Goal: Task Accomplishment & Management: Manage account settings

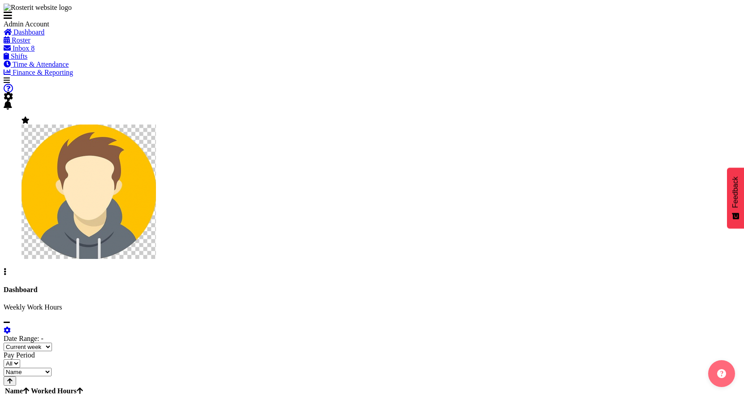
click at [30, 44] on span "Roster" at bounding box center [21, 40] width 19 height 8
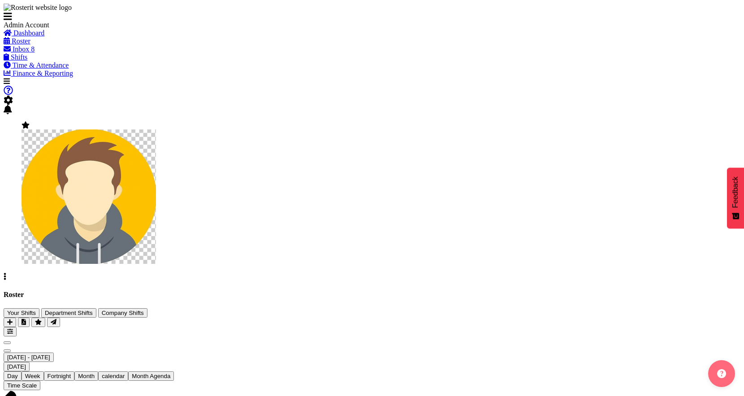
click at [13, 96] on span at bounding box center [8, 100] width 9 height 8
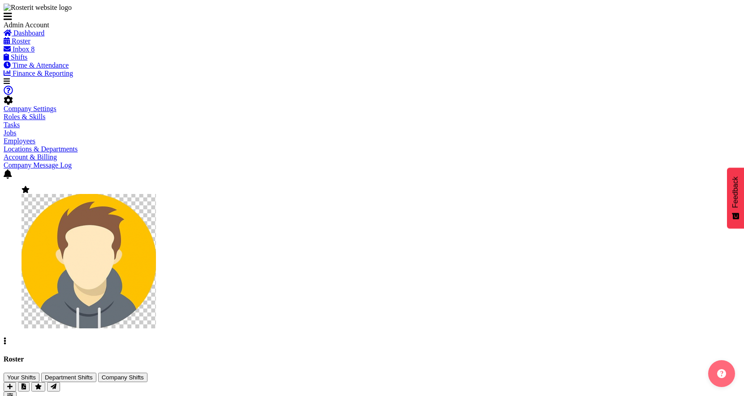
click at [56, 105] on link "Company Settings" at bounding box center [30, 109] width 53 height 8
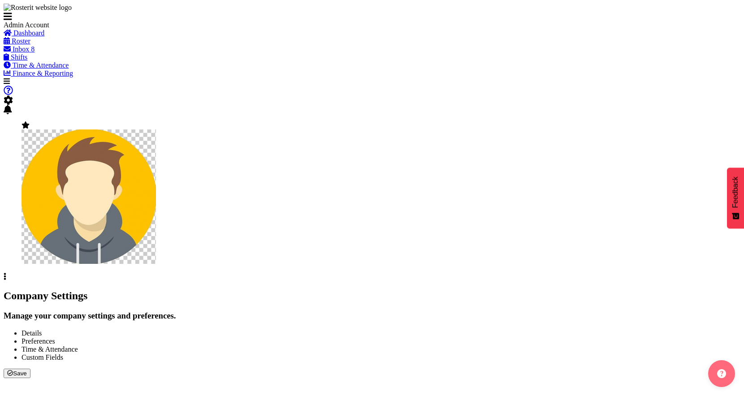
select select
select select "monday"
select select "surname_first"
checkbox input "false"
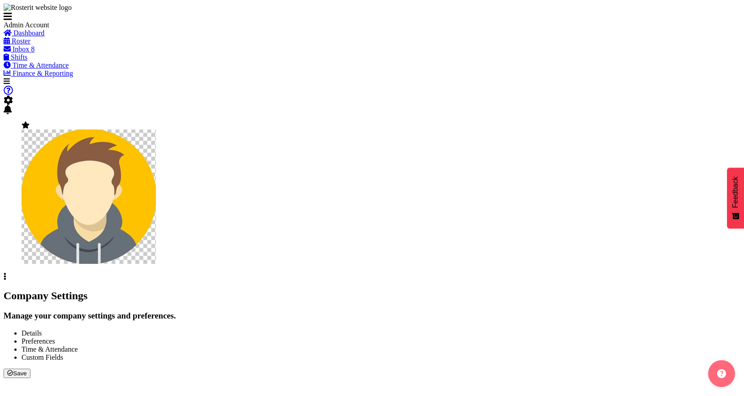
checkbox input "true"
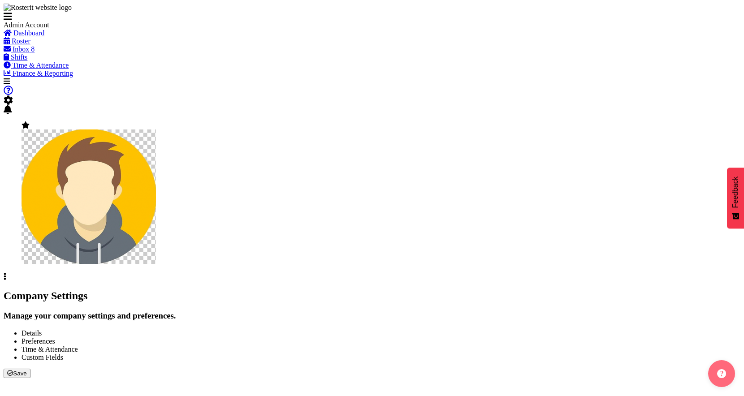
checkbox input "true"
checkbox input "false"
type input "24"
type input "0"
type input "24"
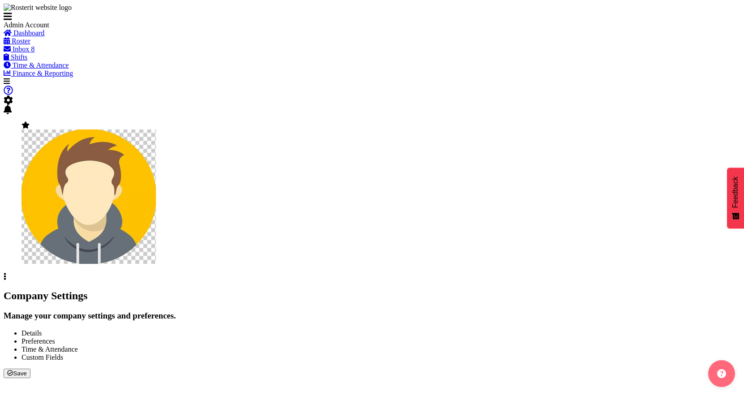
type input "0"
checkbox input "false"
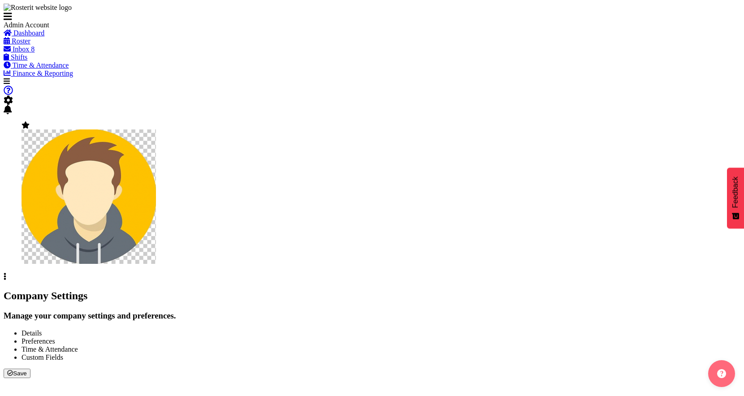
checkbox input "true"
select select "1_day_before"
type input "60"
checkbox input "true"
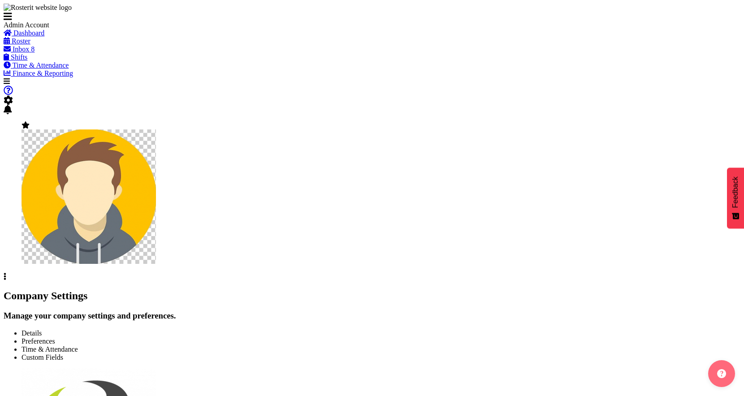
click at [55, 337] on span "Preferences" at bounding box center [39, 341] width 34 height 8
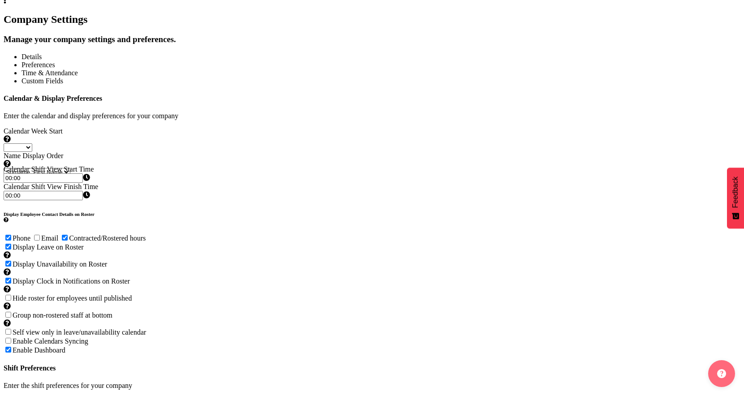
scroll to position [271, 0]
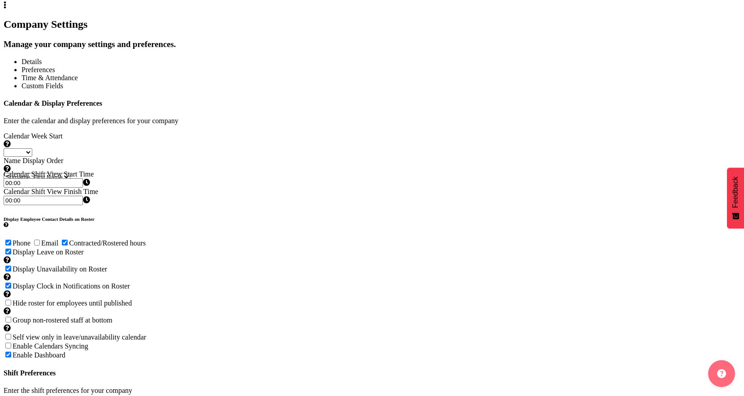
click at [13, 316] on span at bounding box center [13, 320] width 0 height 8
click at [11, 317] on input "Group non-rostered staff at bottom Groups employees without roster entries at t…" at bounding box center [8, 320] width 6 height 6
checkbox input "true"
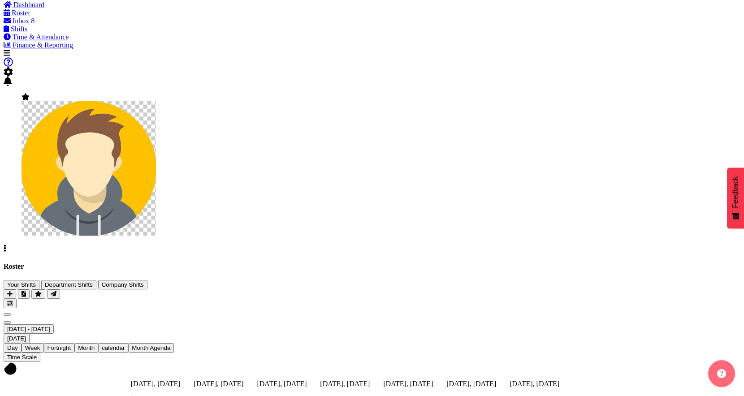
scroll to position [17, 0]
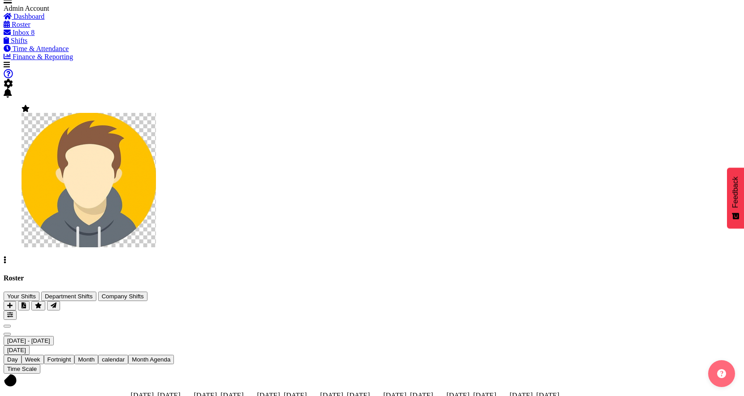
drag, startPoint x: 247, startPoint y: 226, endPoint x: 299, endPoint y: -37, distance: 268.1
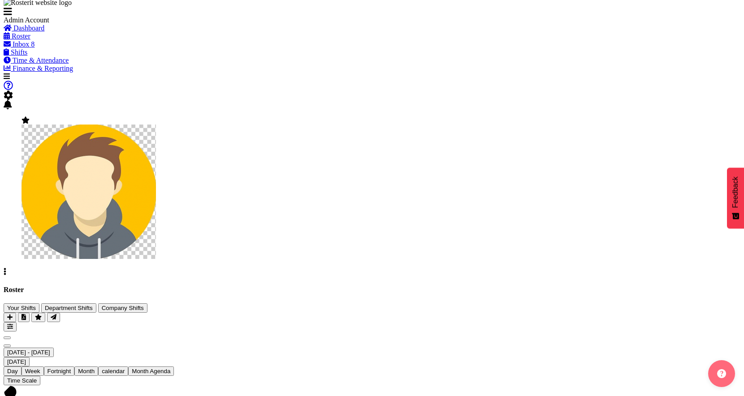
scroll to position [8, 0]
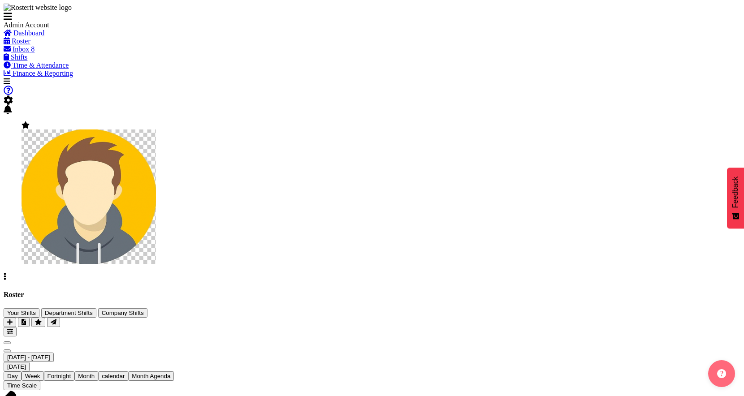
click at [13, 96] on span at bounding box center [8, 100] width 9 height 8
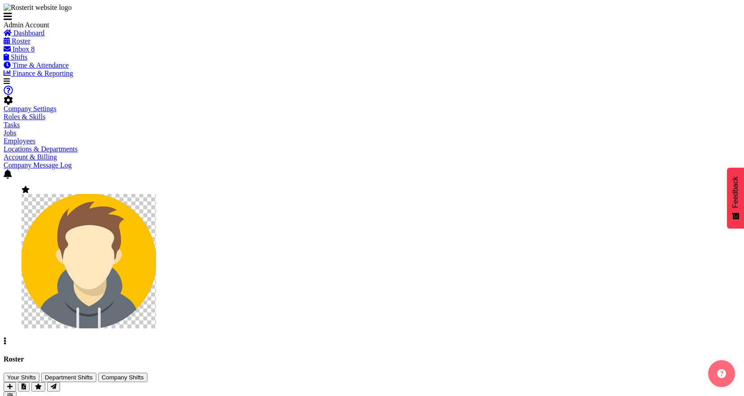
click at [56, 105] on link "Company Settings" at bounding box center [30, 109] width 53 height 8
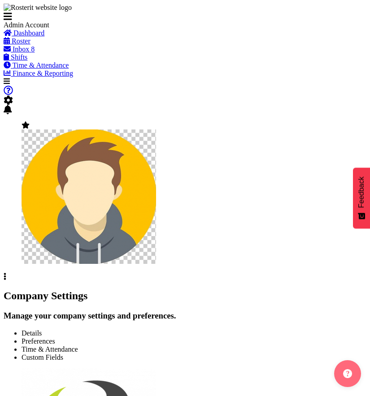
click at [12, 17] on span at bounding box center [8, 17] width 9 height 8
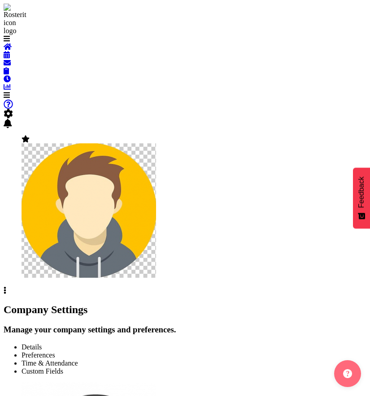
click at [13, 110] on span at bounding box center [8, 114] width 9 height 8
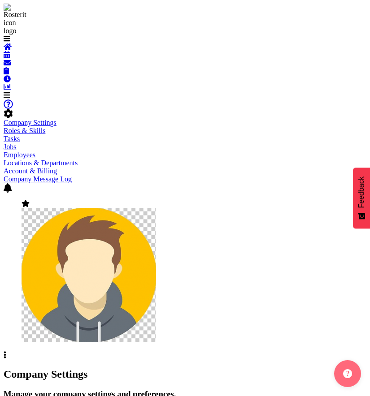
click at [58, 119] on div at bounding box center [185, 119] width 362 height 0
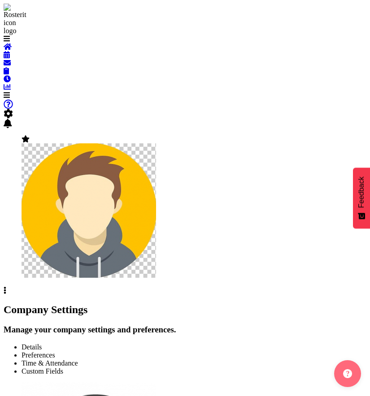
click at [10, 91] on span at bounding box center [7, 95] width 6 height 8
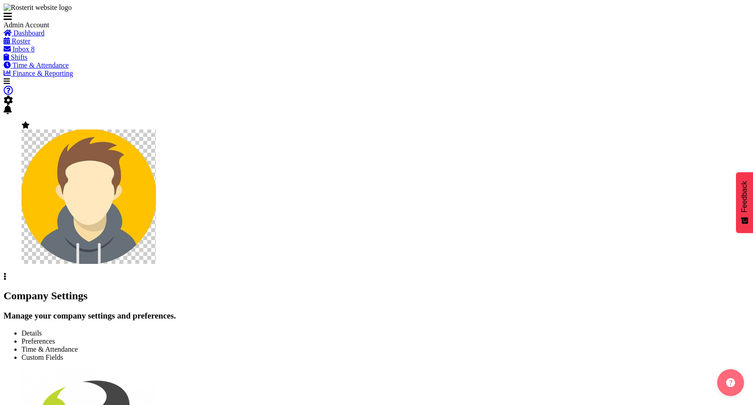
click at [30, 45] on link "Roster" at bounding box center [17, 41] width 27 height 8
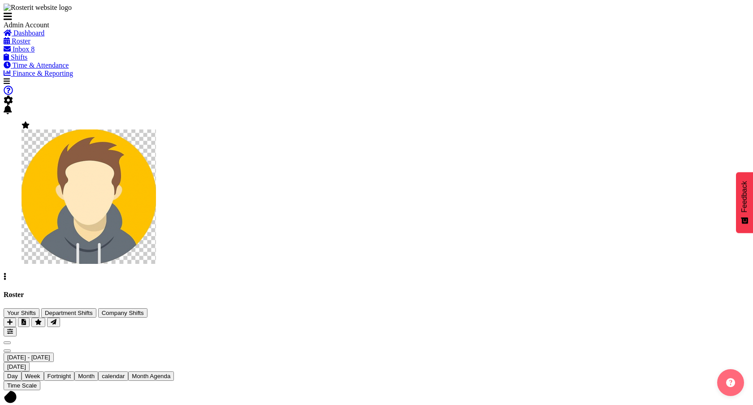
click at [17, 327] on button "button" at bounding box center [10, 331] width 13 height 9
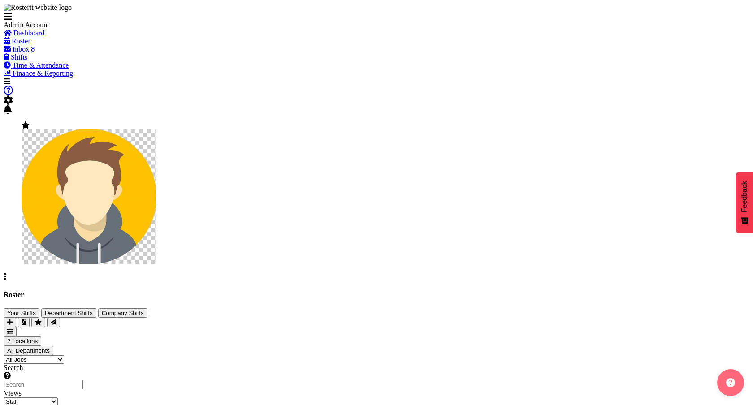
click at [58, 397] on select "Staff Role Shift - Horizontal Shift - Vertical Staff - Location" at bounding box center [31, 401] width 54 height 9
click at [554, 291] on div "Roster Your Shifts Department Shifts Company Shifts 2 Locations Clear Auckland …" at bounding box center [376, 366] width 745 height 151
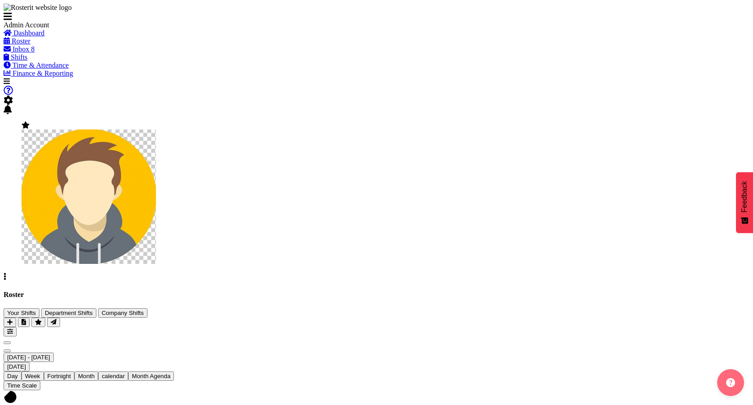
click at [125, 373] on span "calendar" at bounding box center [113, 376] width 23 height 7
click at [30, 121] on span at bounding box center [26, 125] width 8 height 8
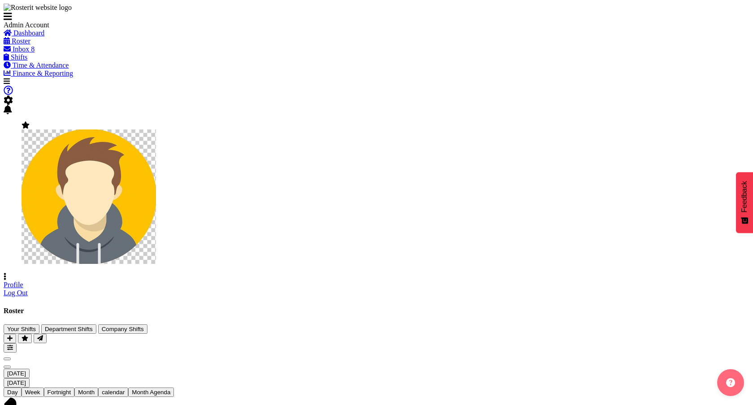
click at [23, 281] on link "Profile" at bounding box center [14, 285] width 20 height 8
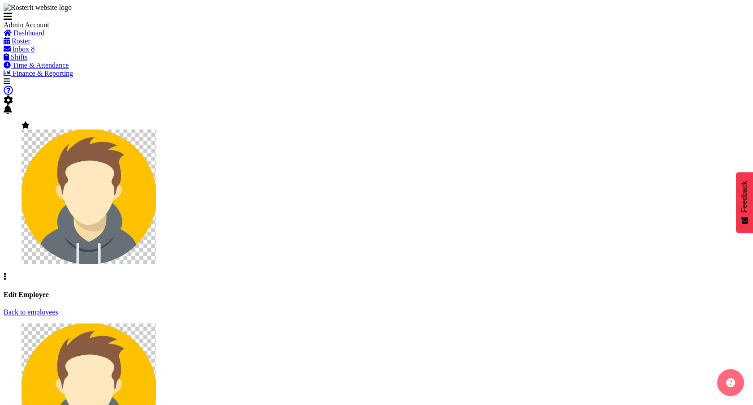
select select
select select "1"
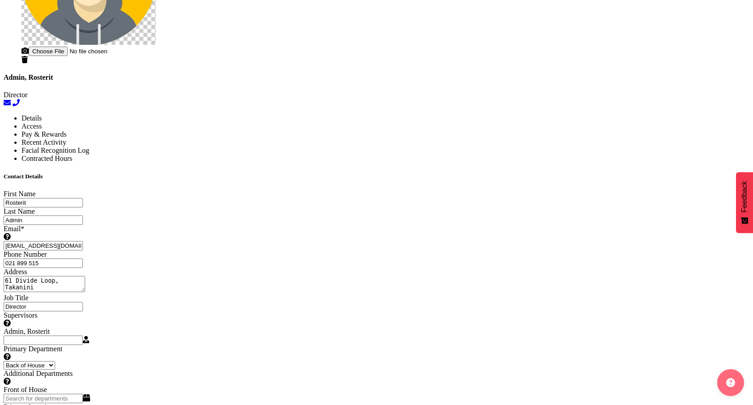
scroll to position [405, 0]
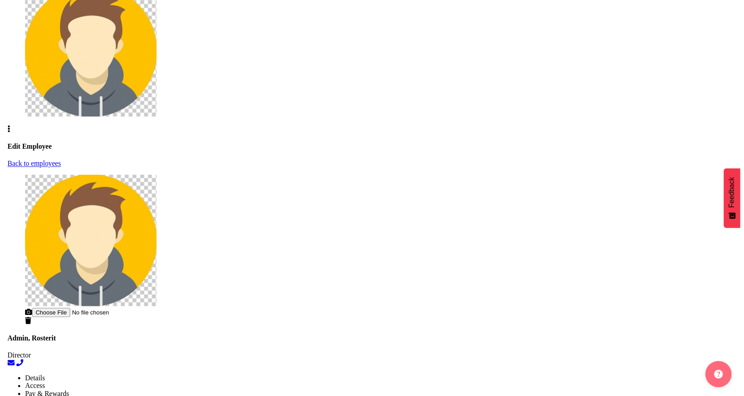
scroll to position [337, 0]
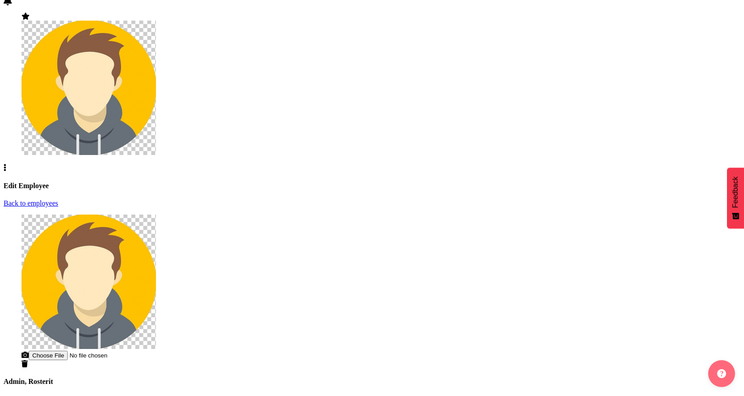
scroll to position [70, 0]
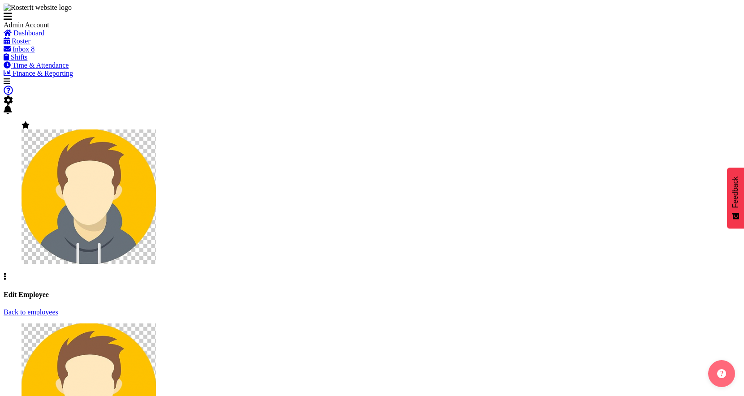
select select "TimelineWeek"
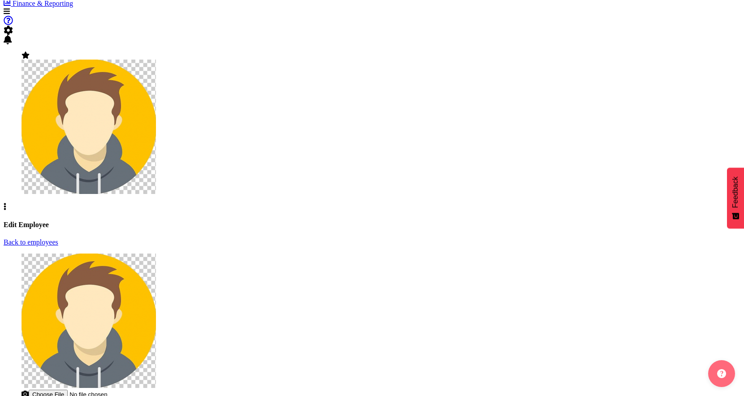
select select
select select "1"
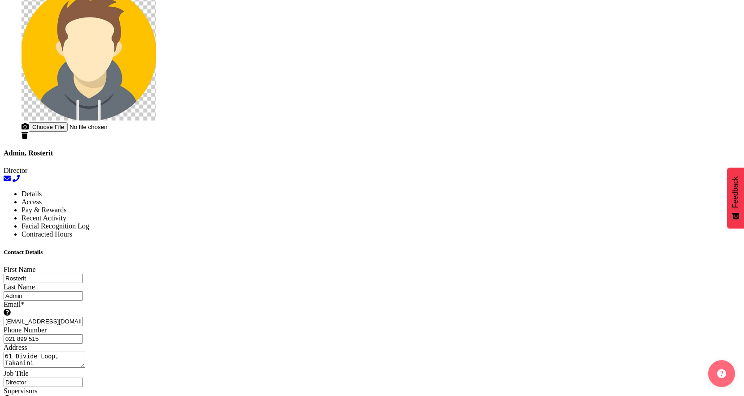
scroll to position [340, 0]
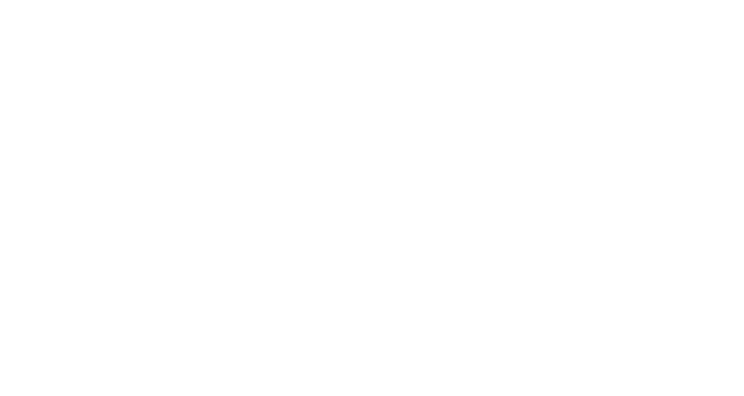
select select "TimelineWeek"
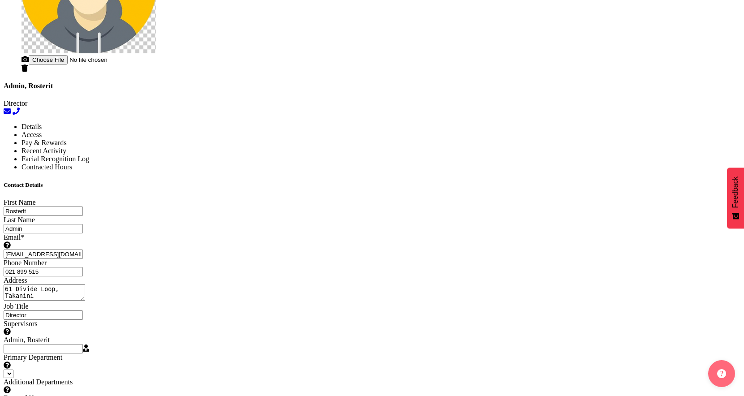
scroll to position [525, 0]
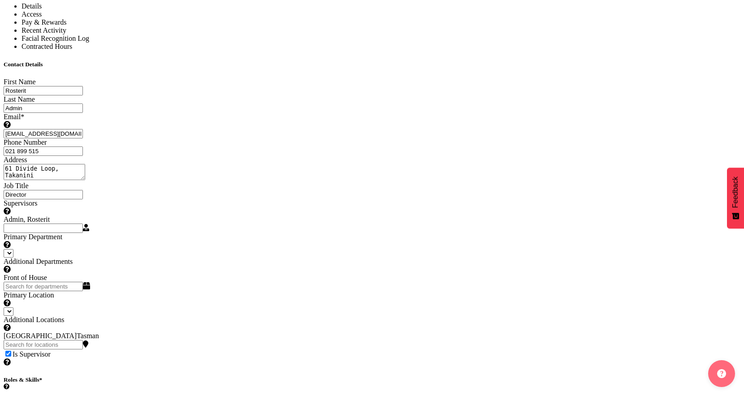
select select
select select "1"
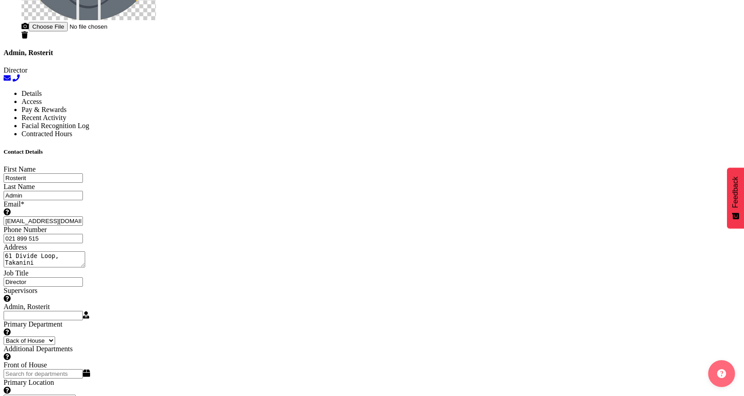
scroll to position [435, 0]
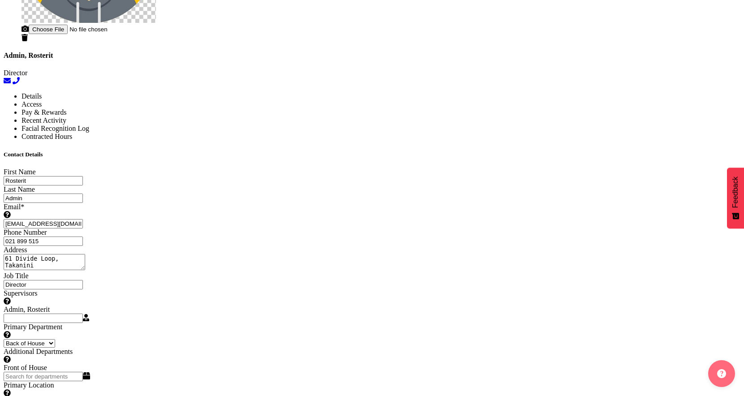
select select "TimelineMonth"
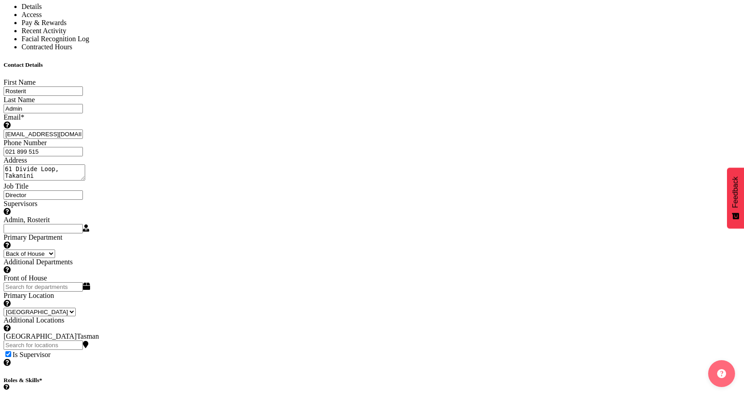
click at [667, 372] on body "Admin Account Dashboard Roster Inbox 8 Shifts Time & Attendance Finance & Repor…" at bounding box center [372, 168] width 736 height 1379
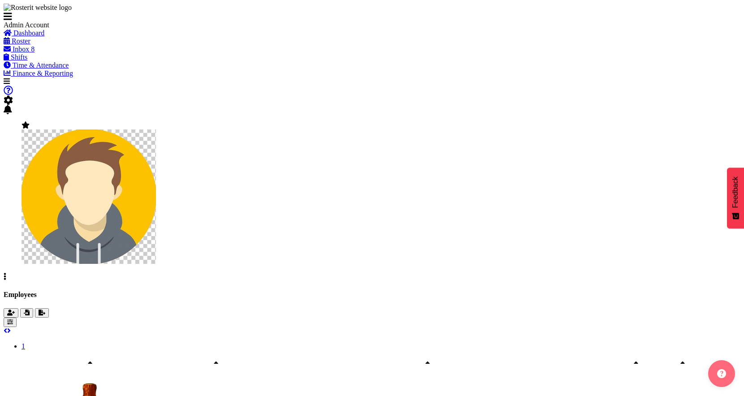
click at [30, 45] on span "Roster" at bounding box center [21, 41] width 19 height 8
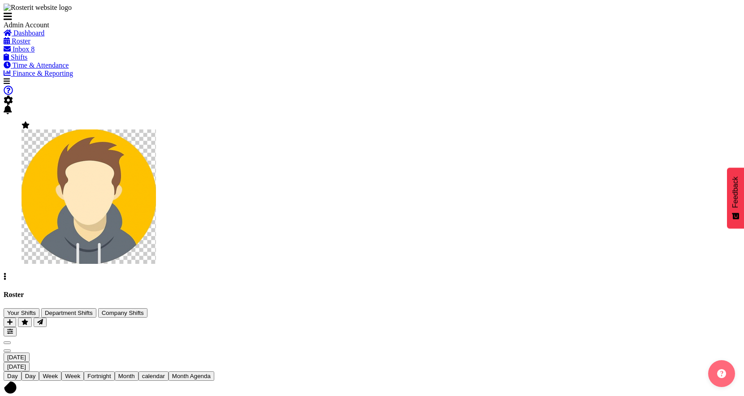
click at [165, 373] on span "calendar" at bounding box center [153, 376] width 23 height 7
click at [18, 373] on span "Day" at bounding box center [12, 376] width 11 height 7
click at [557, 381] on div "of August 2025" at bounding box center [372, 388] width 736 height 15
click at [30, 45] on span "Roster" at bounding box center [21, 41] width 19 height 8
click at [576, 291] on div "Roster Your Shifts Department Shifts Company Shifts 2 Locations Clear Auckland …" at bounding box center [372, 314] width 736 height 46
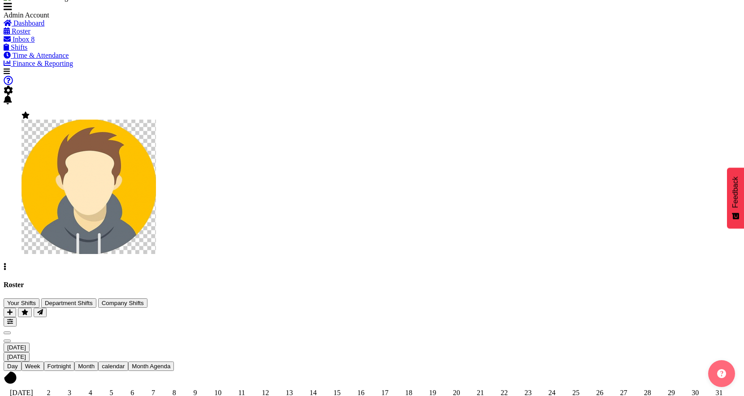
scroll to position [14, 0]
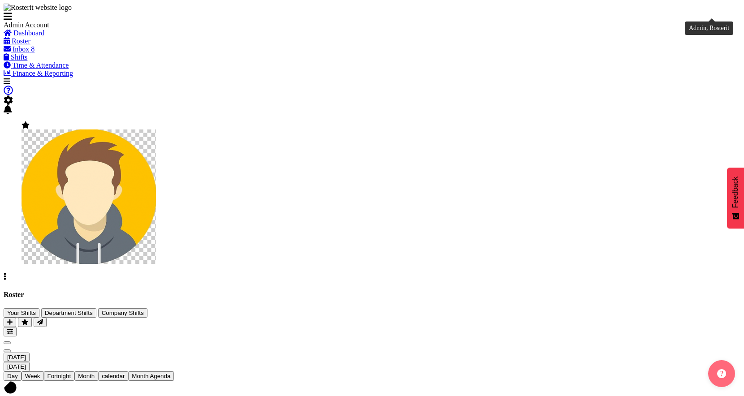
click at [156, 129] on img at bounding box center [89, 196] width 134 height 134
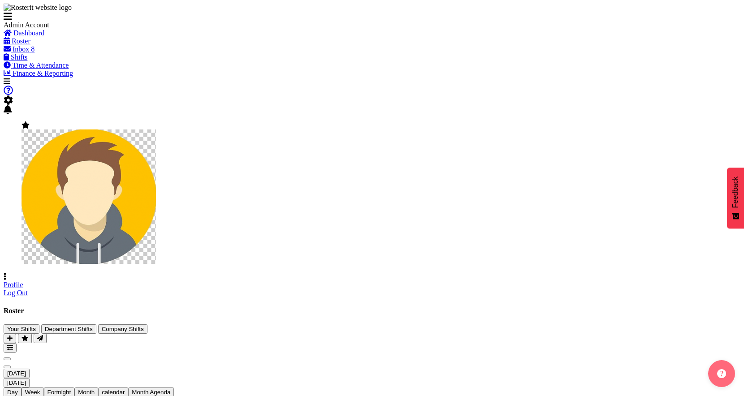
click at [23, 281] on link "Profile" at bounding box center [14, 285] width 20 height 8
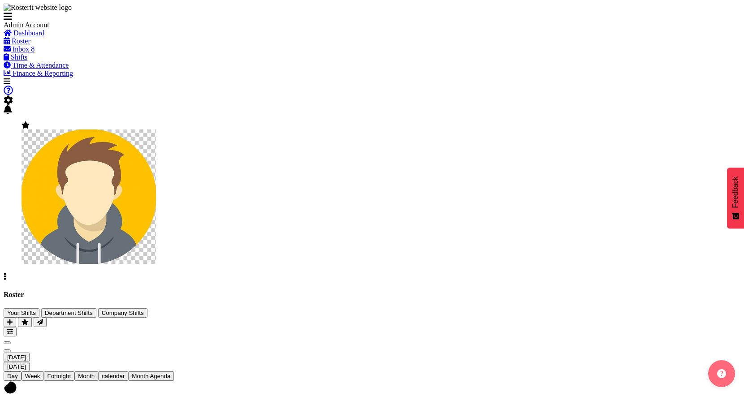
click at [95, 373] on span "Month" at bounding box center [86, 376] width 17 height 7
click at [576, 291] on div "Roster Your Shifts Department Shifts Company Shifts 2 Locations Clear Auckland …" at bounding box center [372, 314] width 736 height 46
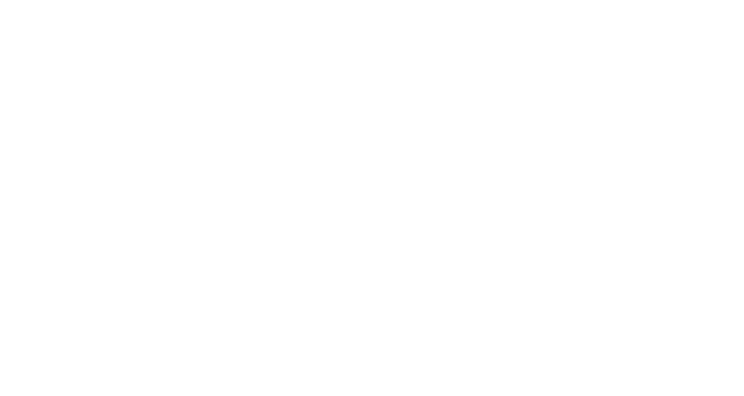
select select "TimelineMonth"
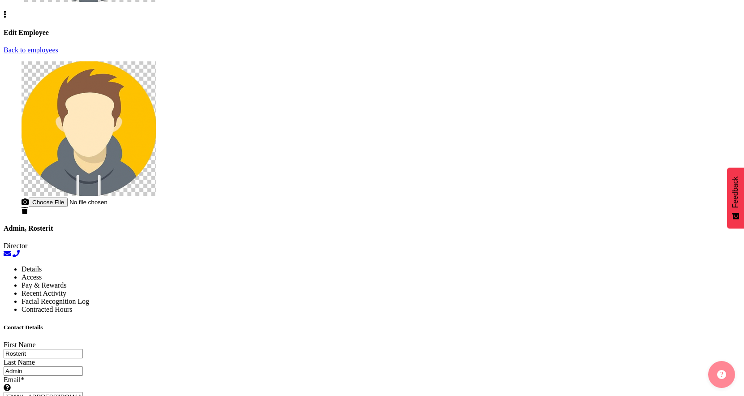
scroll to position [352, 0]
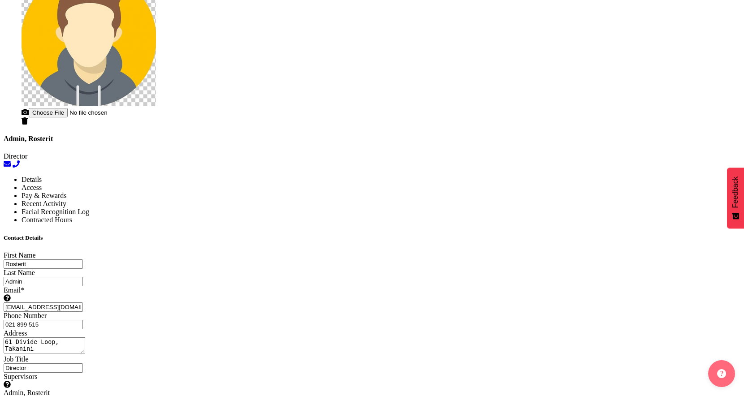
select select "1"
select select "Month"
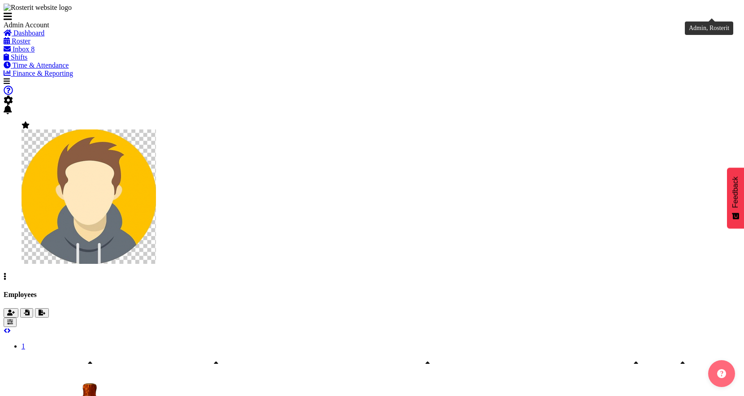
click at [156, 129] on img at bounding box center [89, 196] width 134 height 134
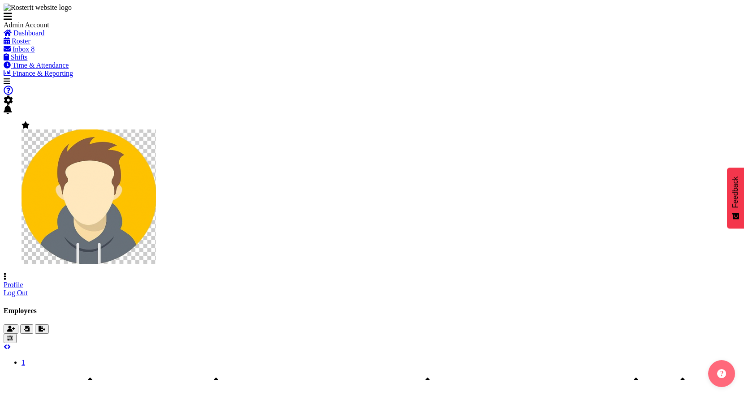
click at [23, 281] on link "Profile" at bounding box center [14, 285] width 20 height 8
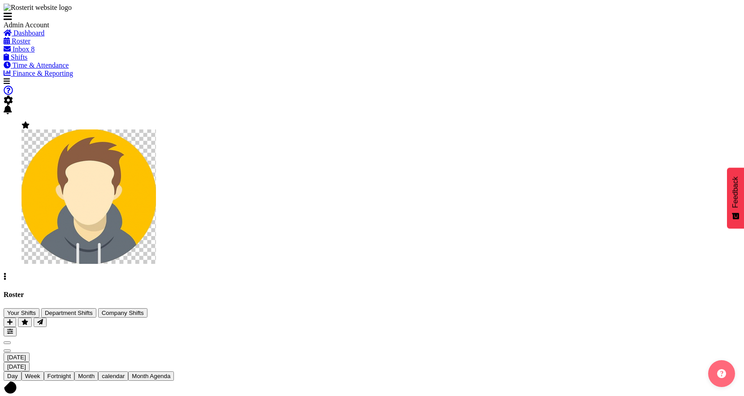
click at [13, 328] on span "button" at bounding box center [10, 331] width 6 height 7
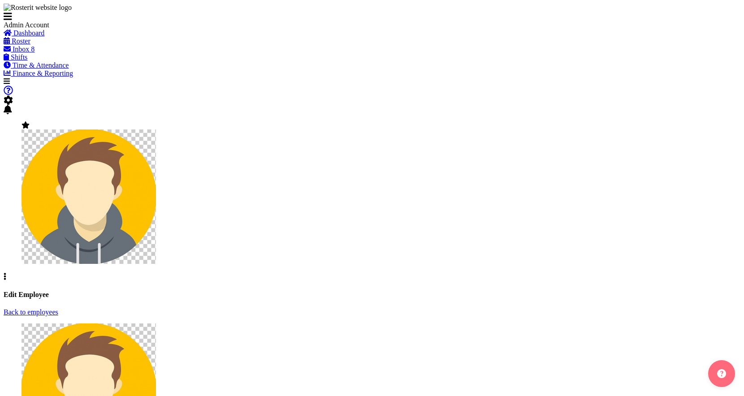
select select "Month"
select select
select select "1"
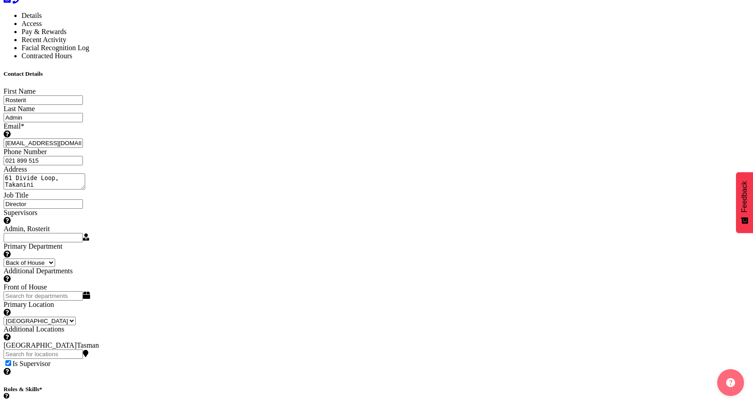
scroll to position [475, 0]
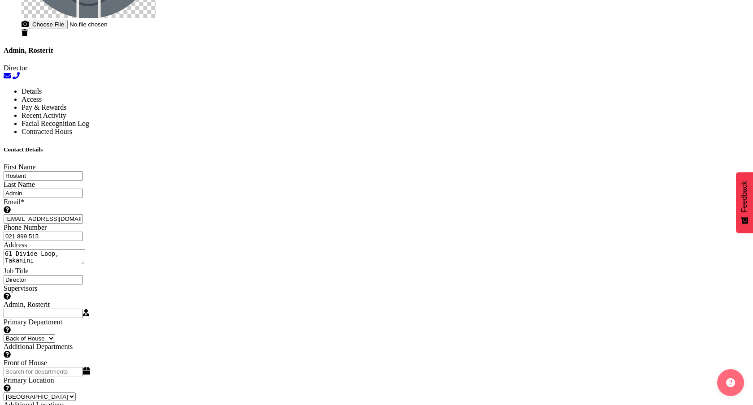
scroll to position [429, 0]
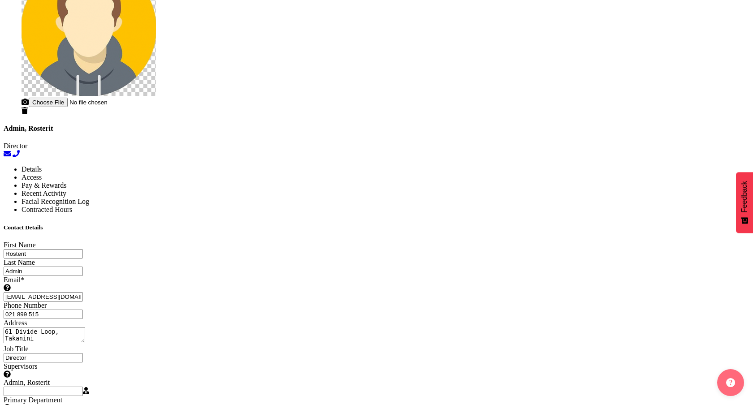
scroll to position [328, 0]
